Goal: Navigation & Orientation: Find specific page/section

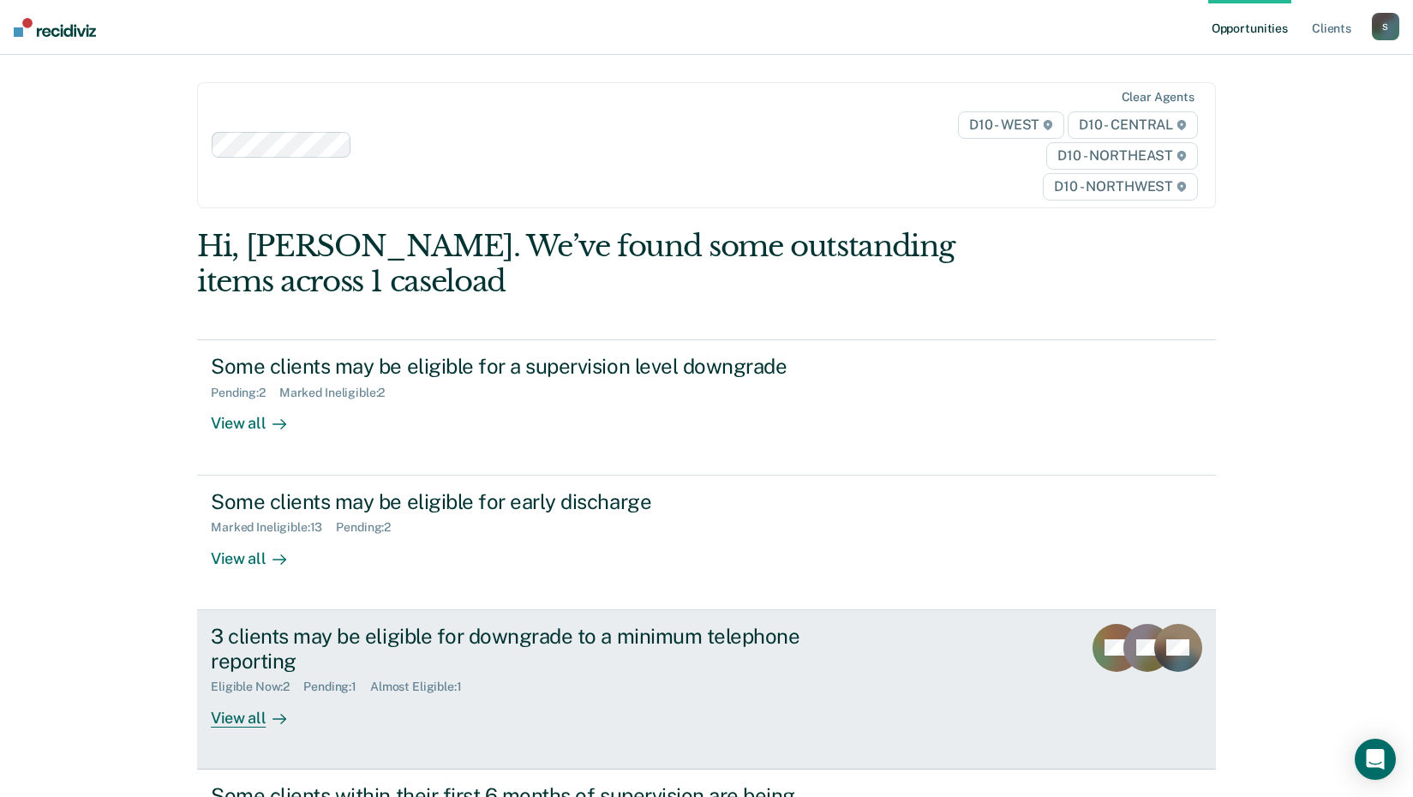
click at [269, 702] on div "View all" at bounding box center [259, 710] width 96 height 33
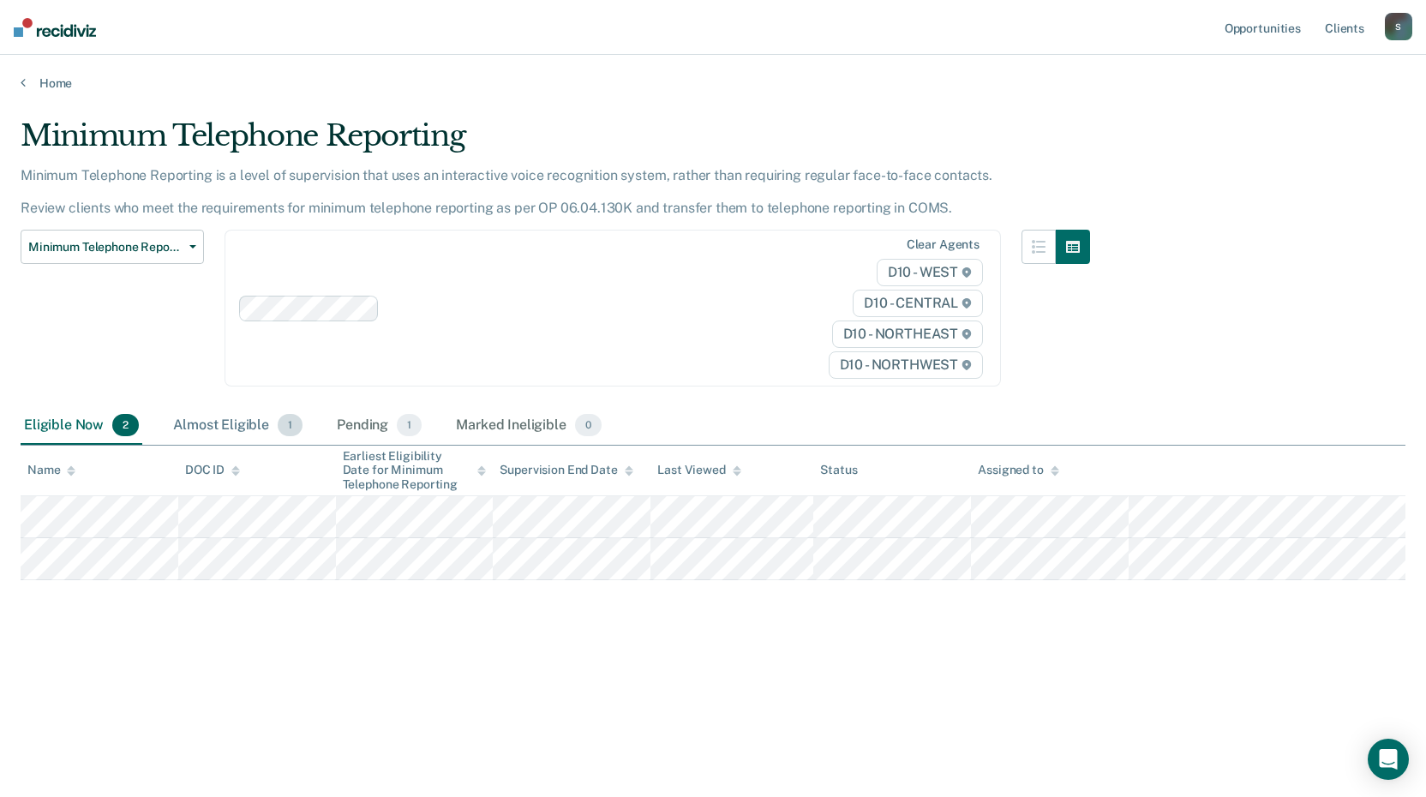
click at [230, 421] on div "Almost Eligible 1" at bounding box center [238, 426] width 136 height 38
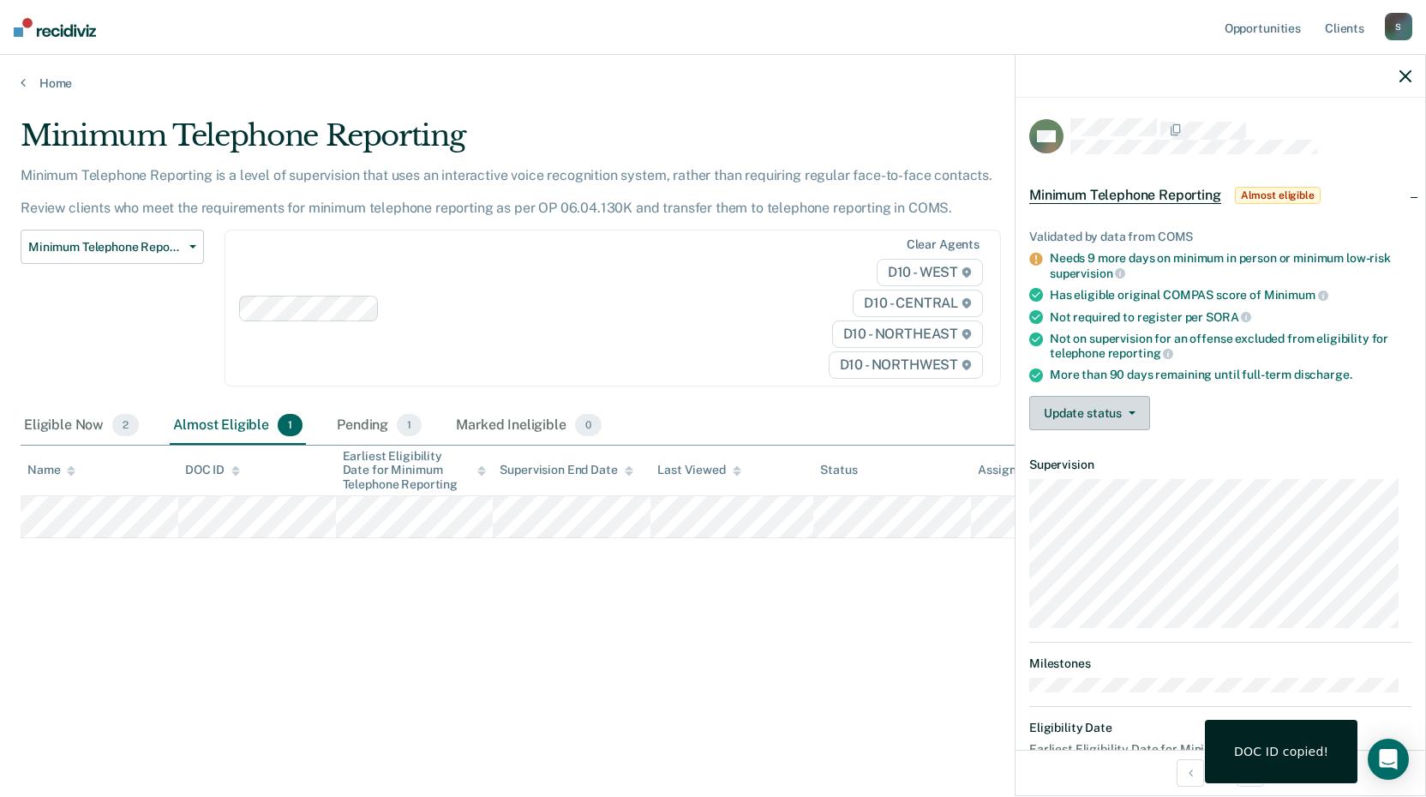
click at [1066, 411] on button "Update status" at bounding box center [1089, 413] width 121 height 34
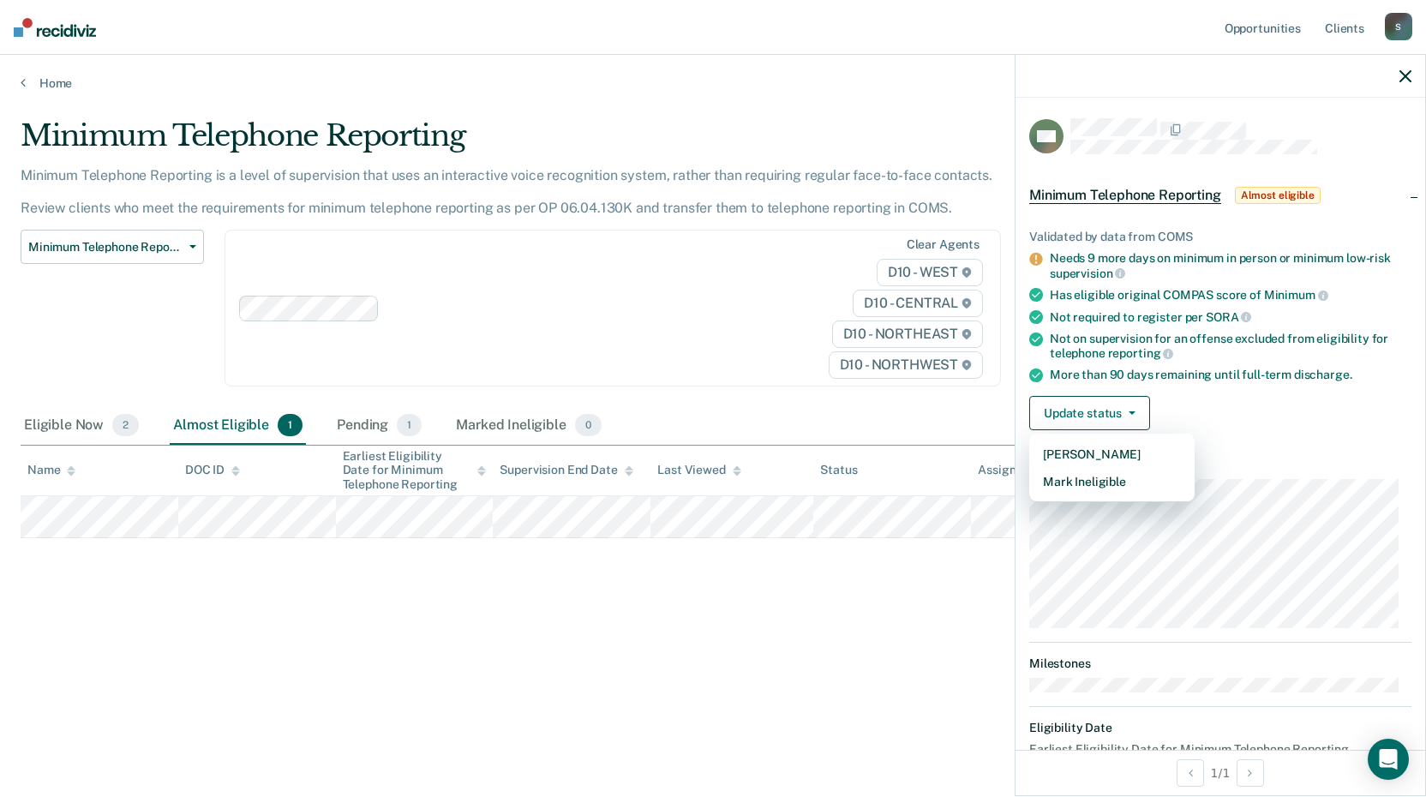
click at [862, 609] on div "Minimum Telephone Reporting Minimum Telephone Reporting is a level of supervisi…" at bounding box center [713, 393] width 1385 height 550
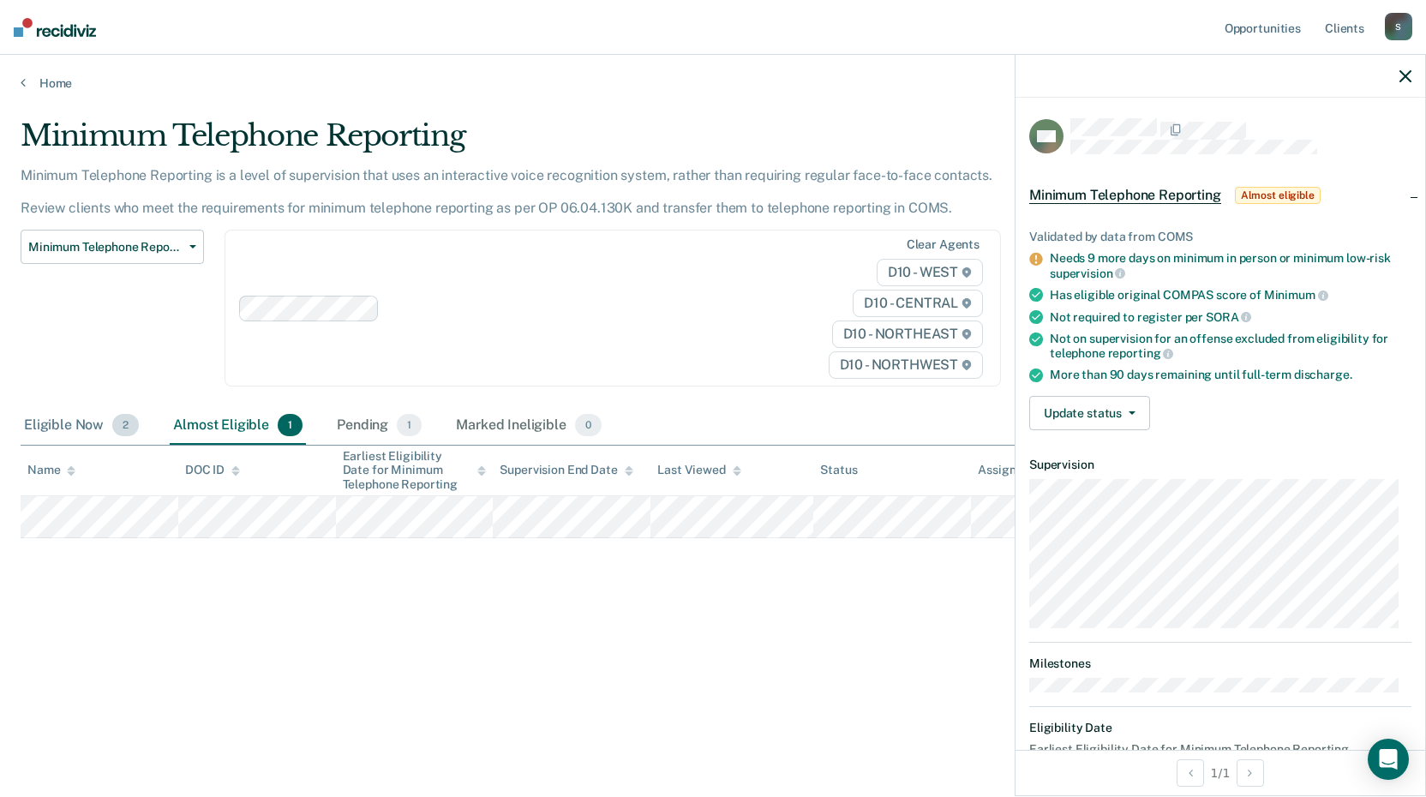
click at [63, 420] on div "Eligible Now 2" at bounding box center [82, 426] width 122 height 38
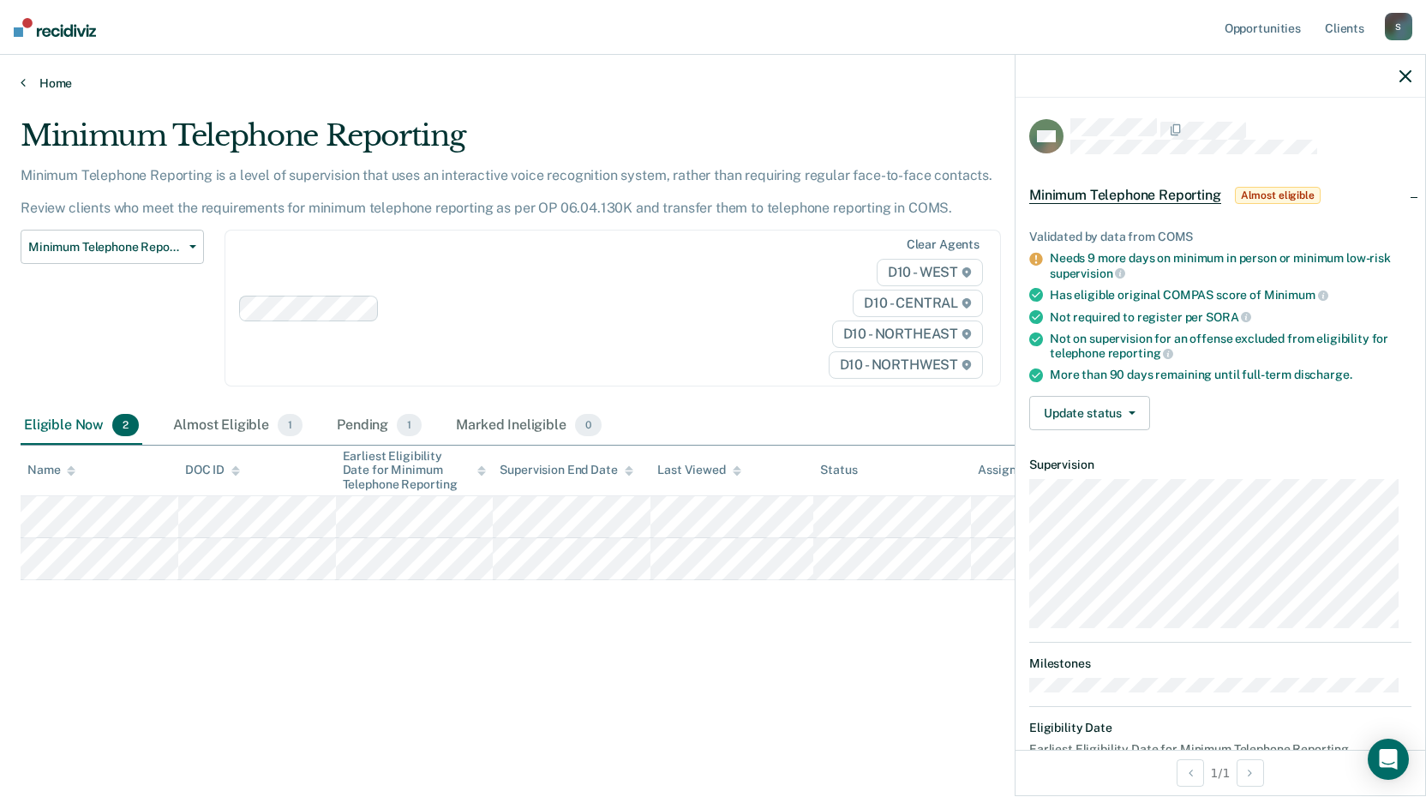
click at [25, 84] on link "Home" at bounding box center [713, 82] width 1385 height 15
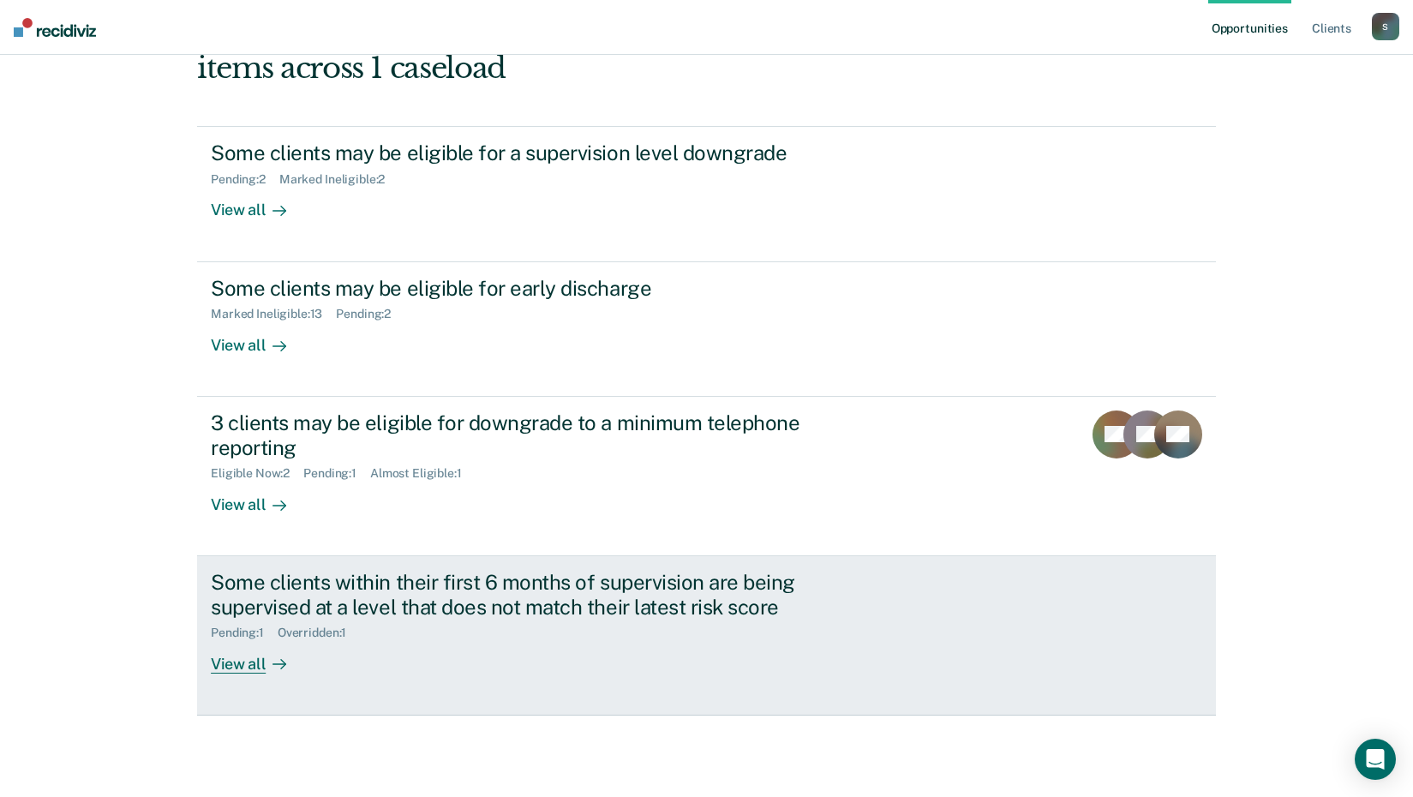
scroll to position [237, 0]
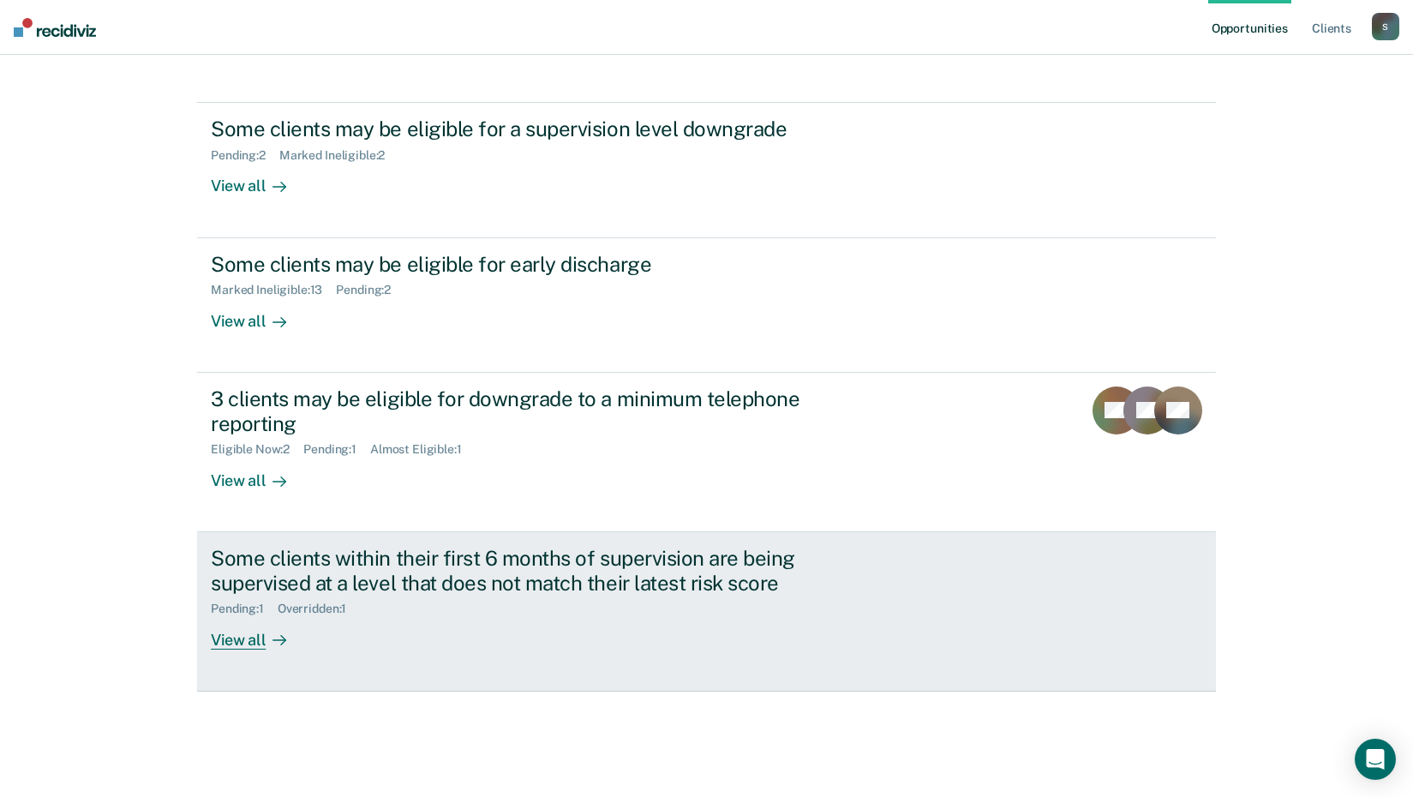
click at [291, 634] on div "View all" at bounding box center [259, 632] width 96 height 33
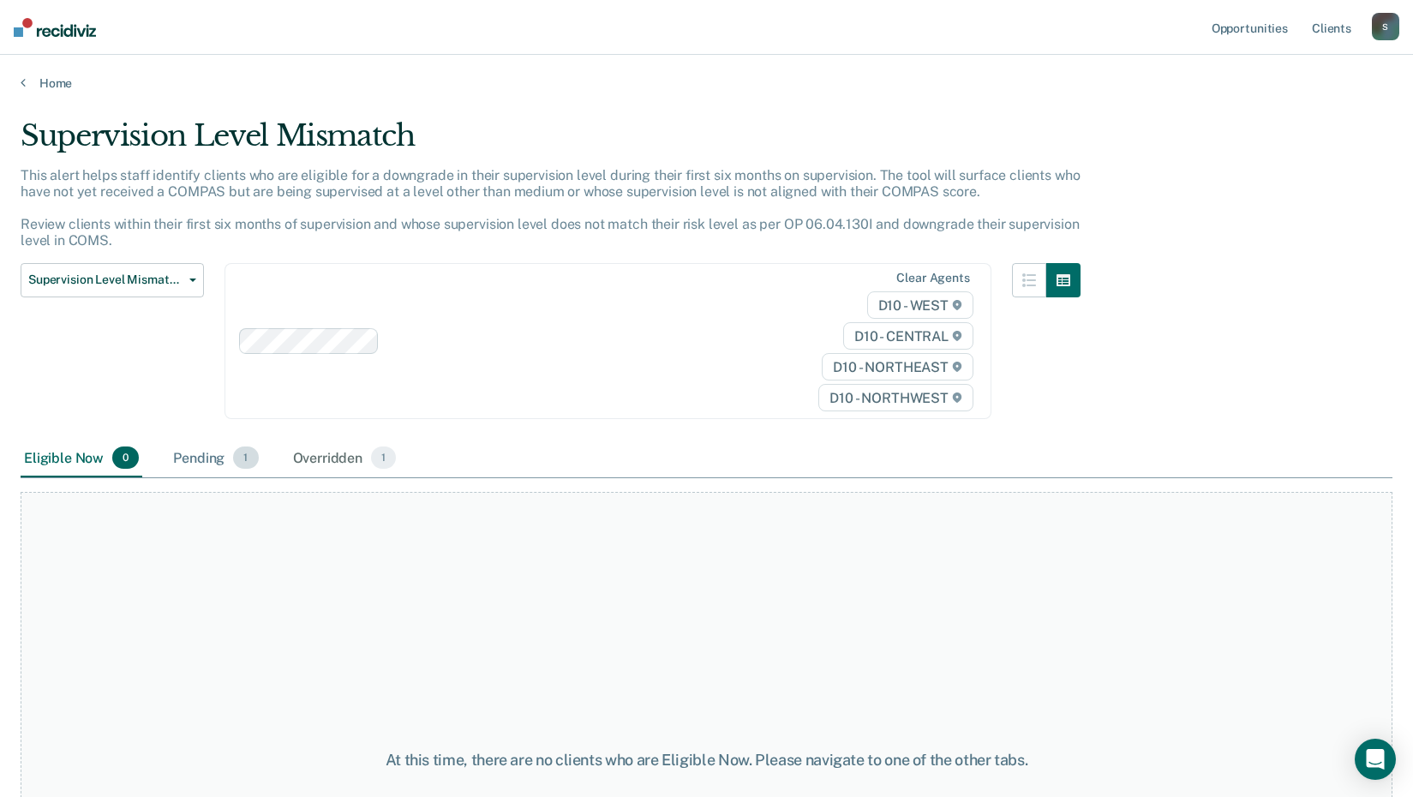
click at [212, 464] on div "Pending 1" at bounding box center [216, 459] width 92 height 38
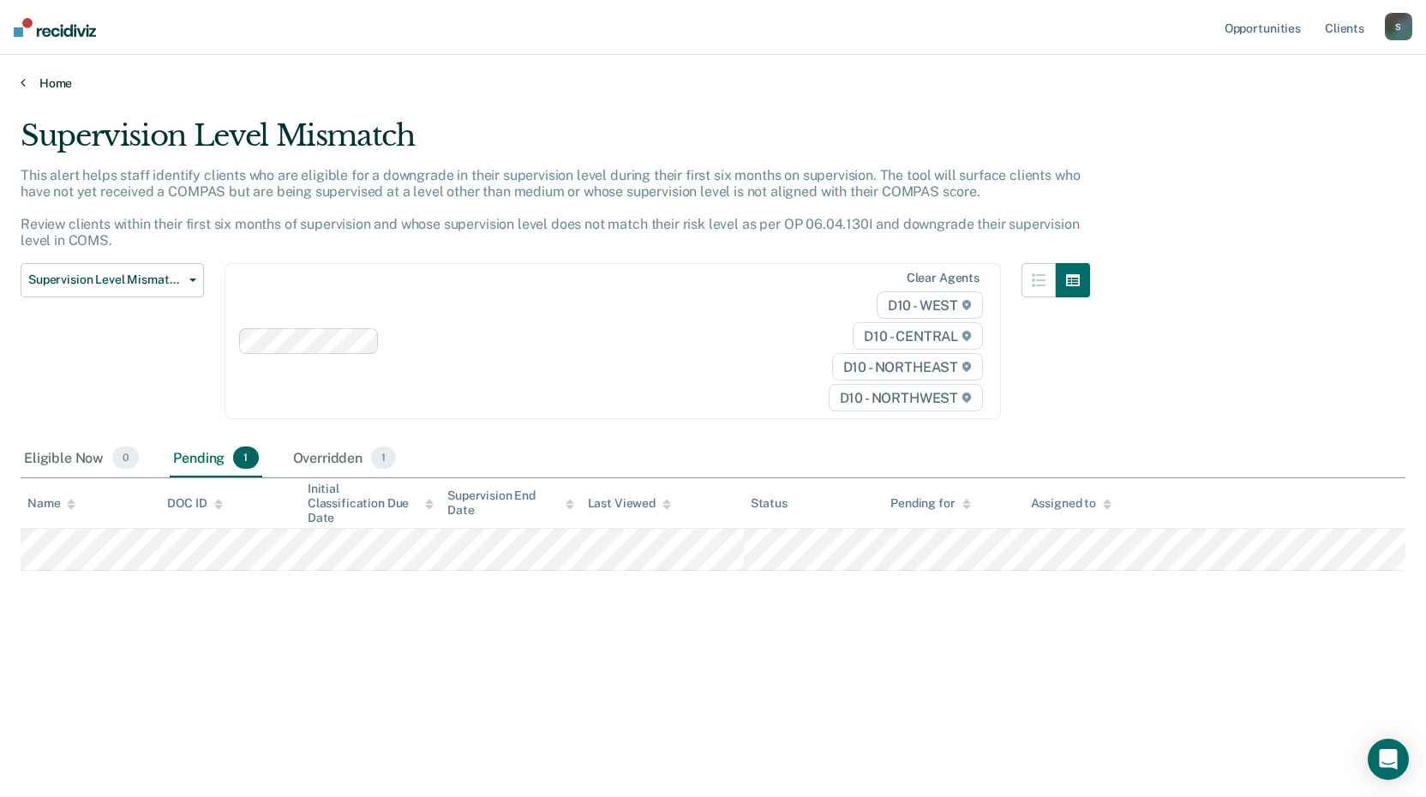
click at [28, 82] on link "Home" at bounding box center [713, 82] width 1385 height 15
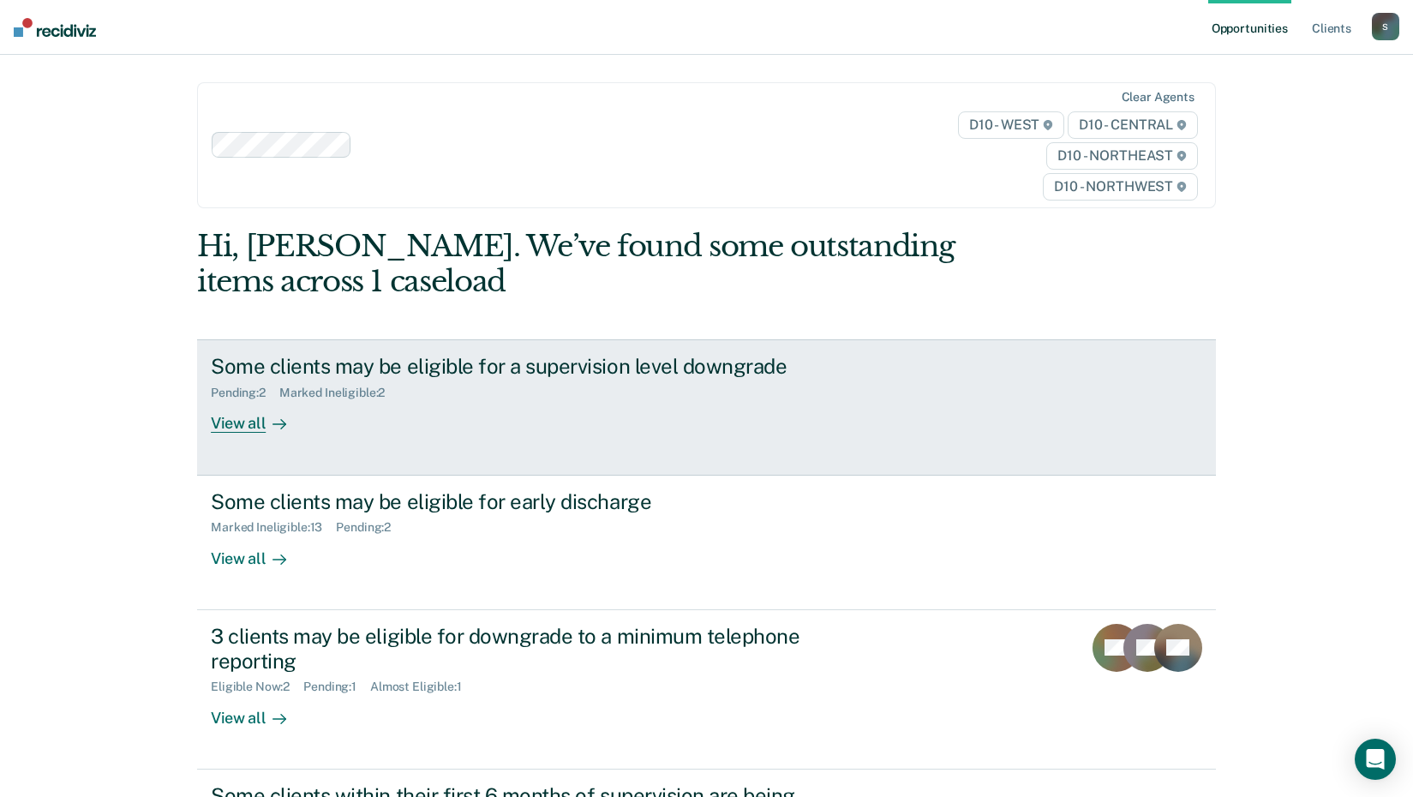
click at [273, 427] on icon at bounding box center [280, 424] width 14 height 14
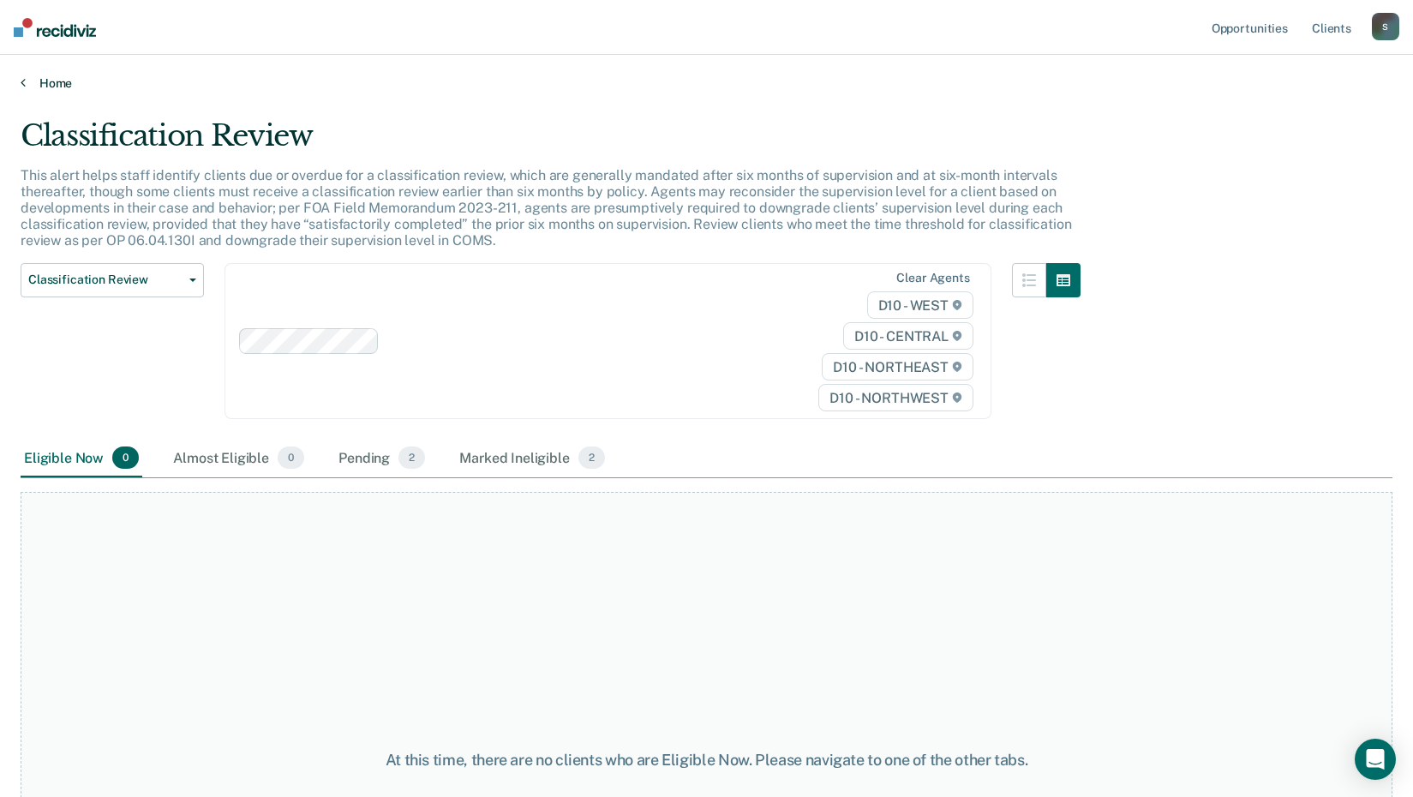
click at [36, 83] on link "Home" at bounding box center [707, 82] width 1372 height 15
